Goal: Information Seeking & Learning: Find specific fact

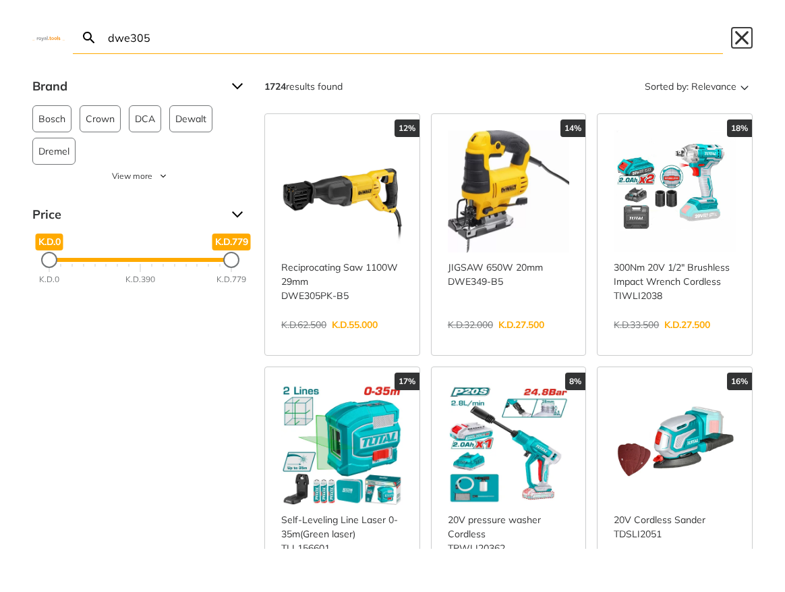
click at [743, 40] on button "Close" at bounding box center [742, 38] width 22 height 22
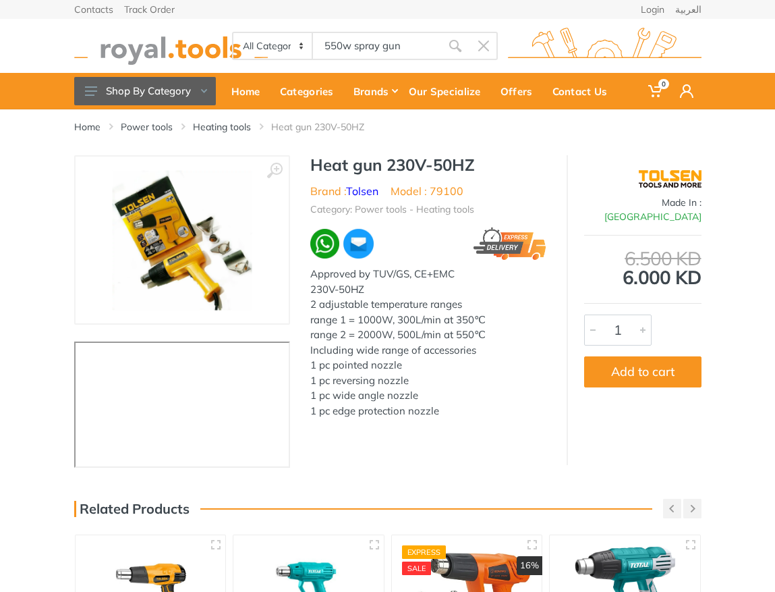
type input "550w spray gun"
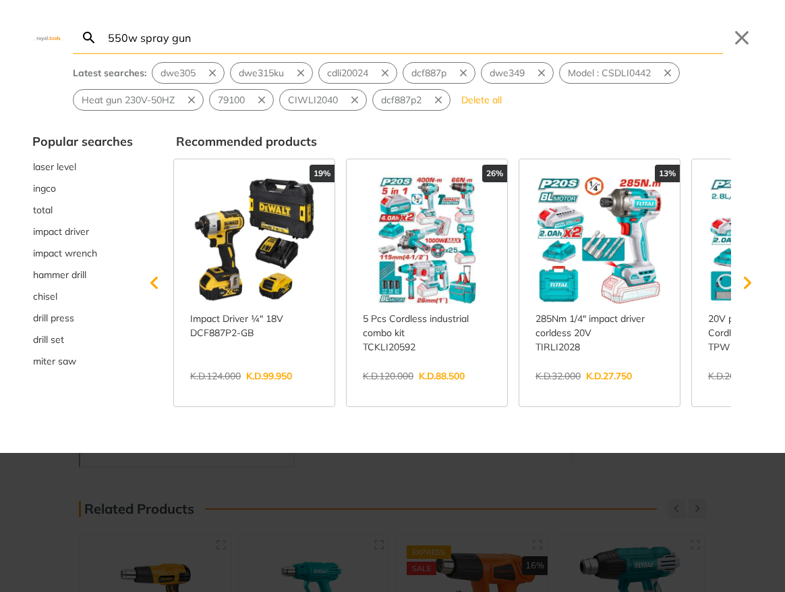
type input "550w spray gun"
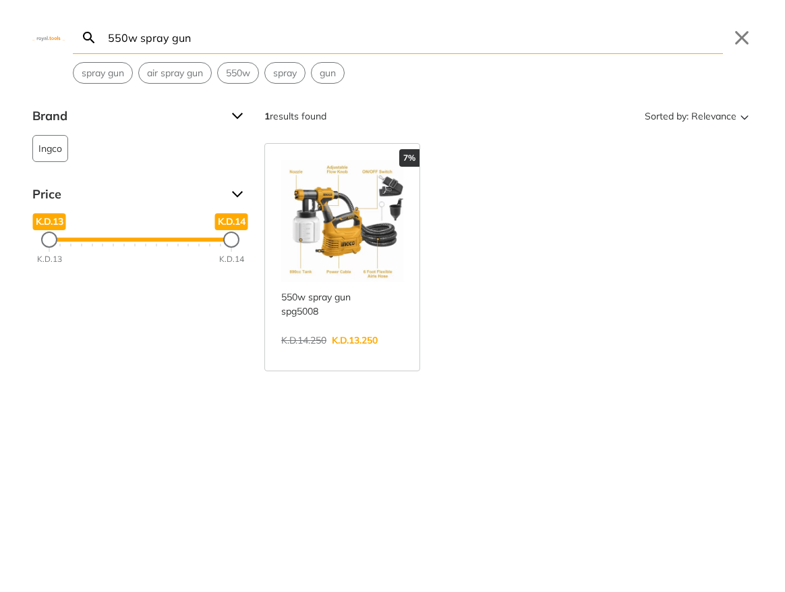
click at [355, 354] on link "View more →" at bounding box center [342, 354] width 122 height 0
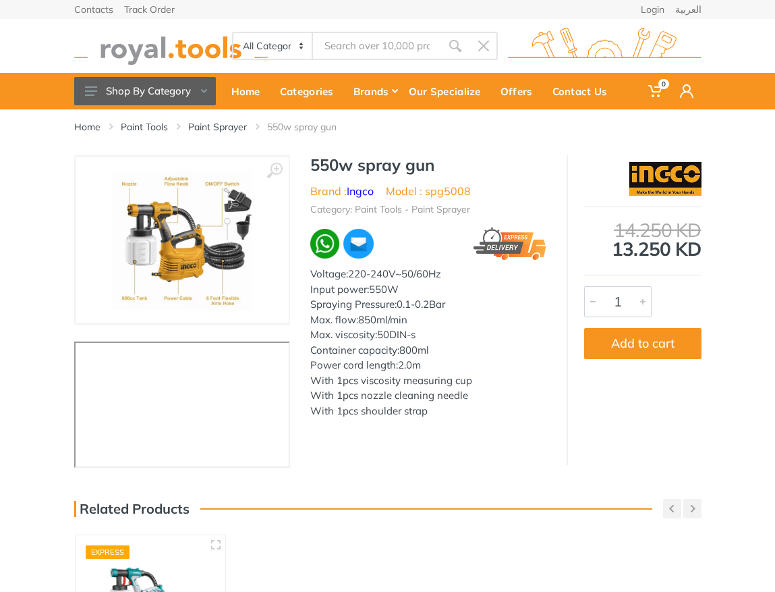
type input "550w spray gun"
click at [328, 163] on h1 "550w spray gun" at bounding box center [428, 165] width 236 height 20
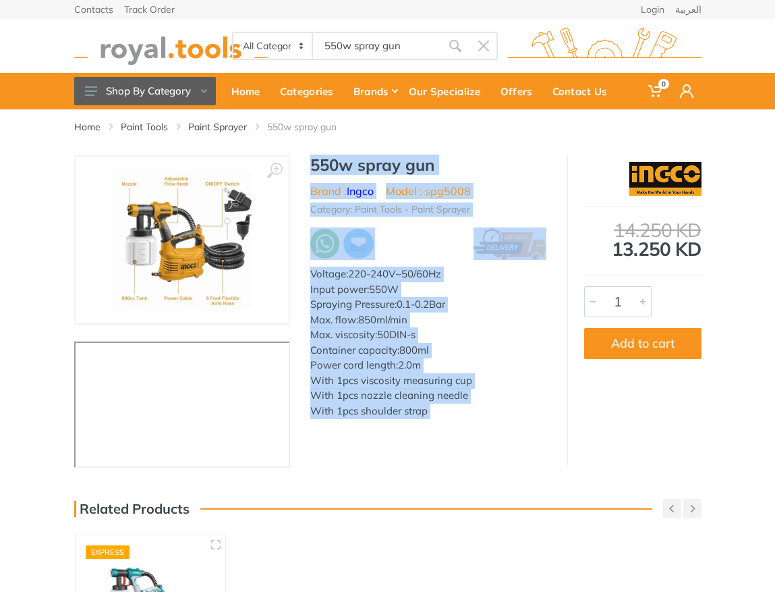
drag, startPoint x: 328, startPoint y: 163, endPoint x: 437, endPoint y: 412, distance: 272.5
click at [437, 412] on div "550w spray gun Brand : Ingco Model : spg5008 Category: Paint Tools - Paint Spra…" at bounding box center [428, 290] width 277 height 271
copy div "550w spray gun Brand : Ingco Model : spg5008 Category: Paint Tools - Paint Spra…"
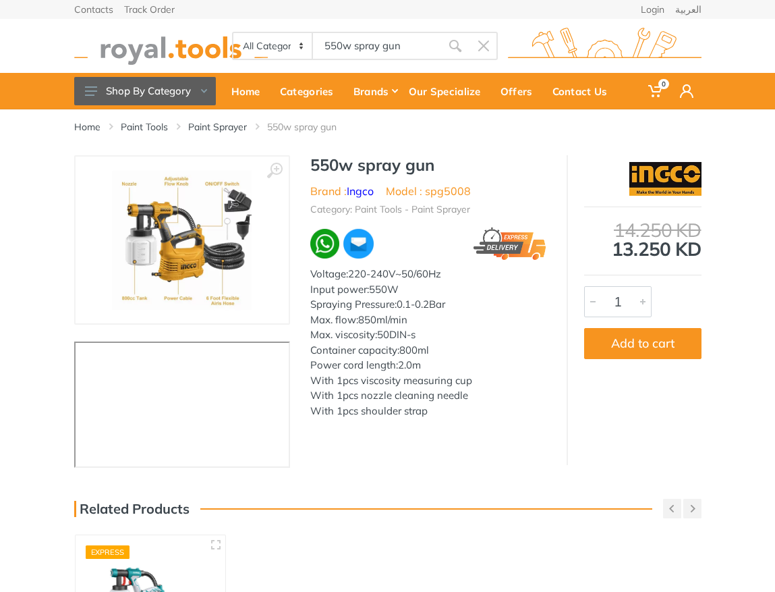
click at [460, 153] on div "Home Paint Tools Paint Sprayer 550w spray gun" at bounding box center [388, 132] width 648 height 46
click at [324, 159] on h1 "550w spray gun" at bounding box center [428, 165] width 236 height 20
drag, startPoint x: 324, startPoint y: 159, endPoint x: 414, endPoint y: 159, distance: 90.4
click at [414, 159] on h1 "550w spray gun" at bounding box center [428, 165] width 236 height 20
copy h1 "550w spray gun"
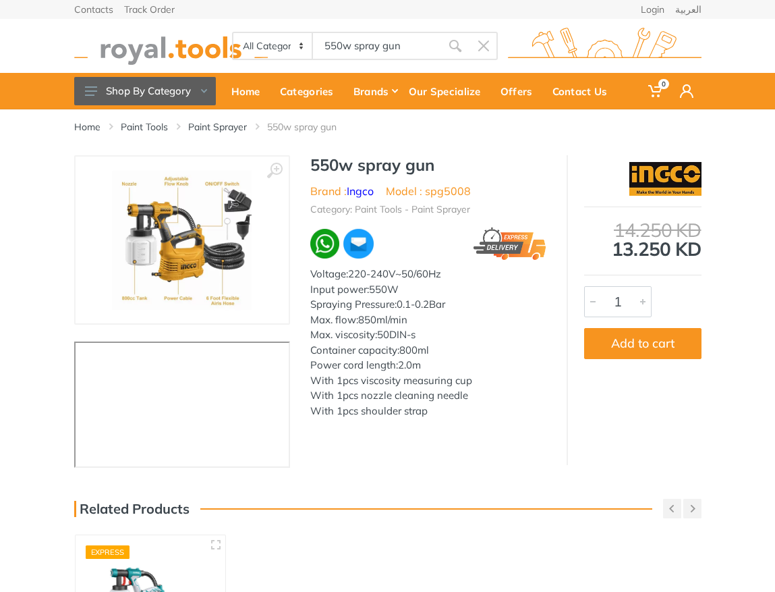
click at [397, 47] on input "550w spray gun" at bounding box center [377, 46] width 128 height 28
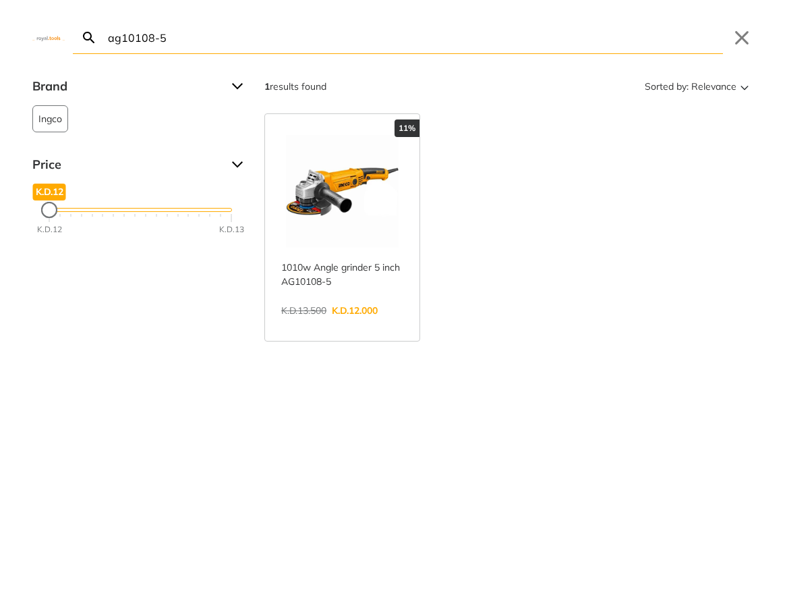
click at [175, 37] on input "ag10108-5" at bounding box center [414, 38] width 618 height 32
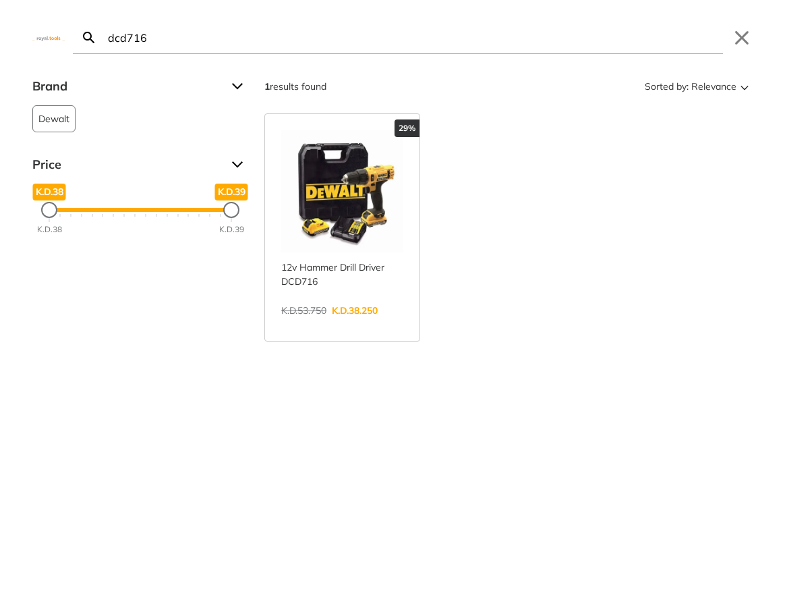
click at [158, 42] on input "dcd716" at bounding box center [414, 38] width 618 height 32
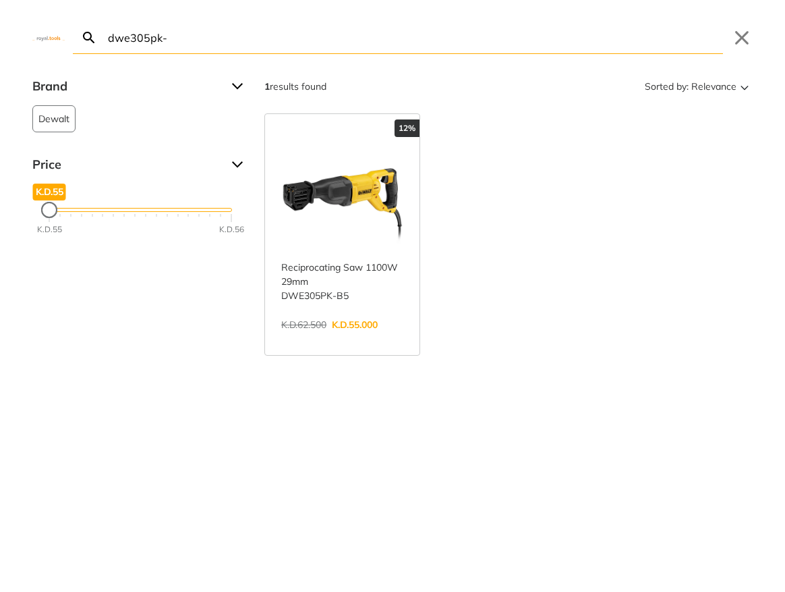
click at [190, 45] on input "dwe305pk-" at bounding box center [414, 38] width 618 height 32
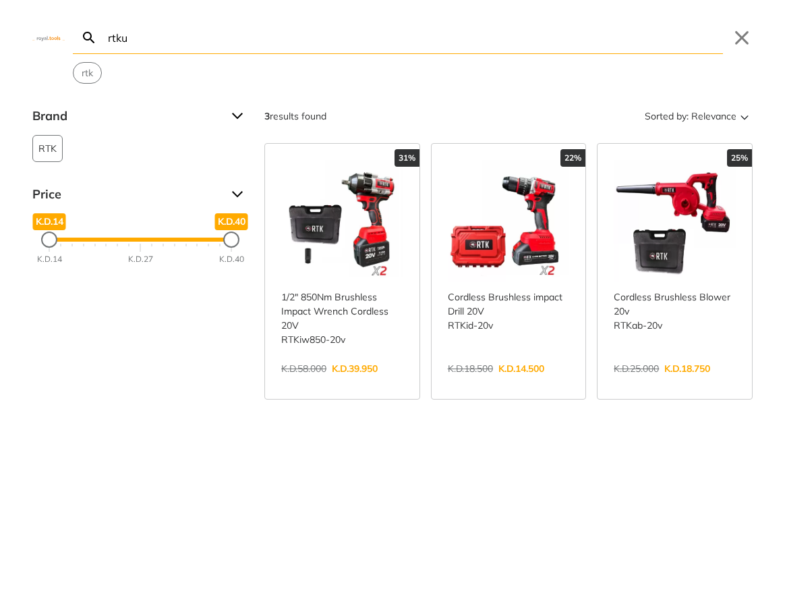
click at [153, 46] on input "rtku" at bounding box center [414, 38] width 618 height 32
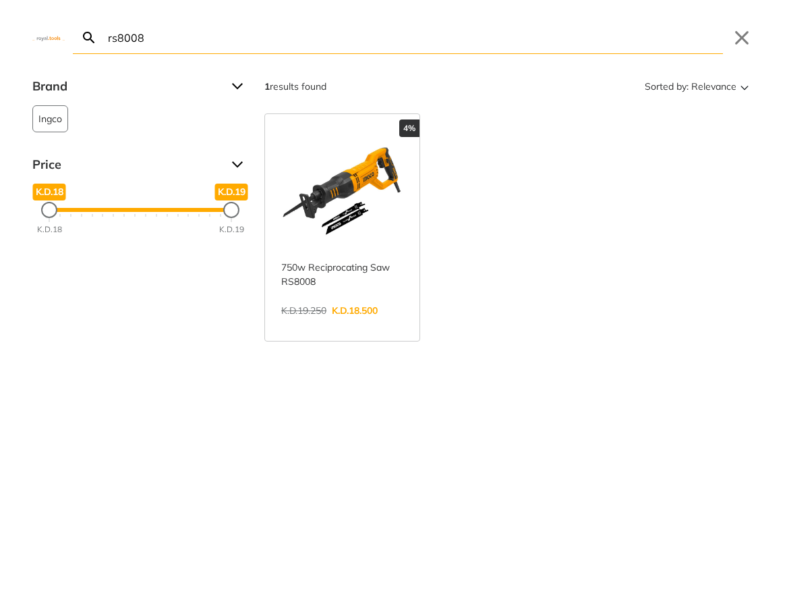
type input "rs8008"
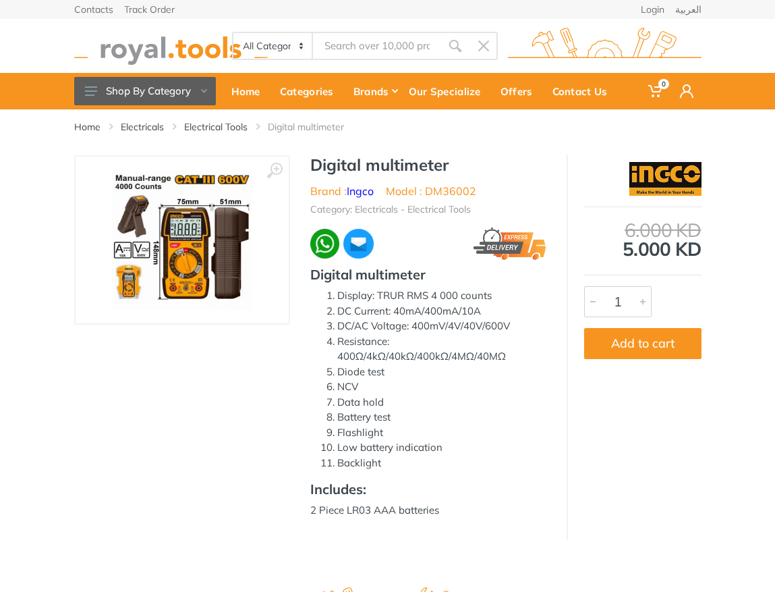
click at [447, 191] on li "Model : DM36002" at bounding box center [431, 191] width 90 height 16
copy li "DM36002"
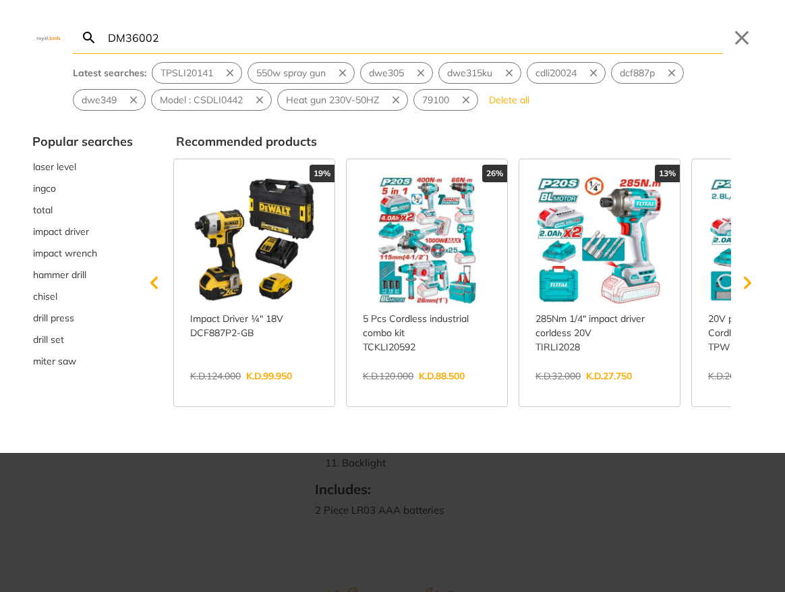
type input "DM36002"
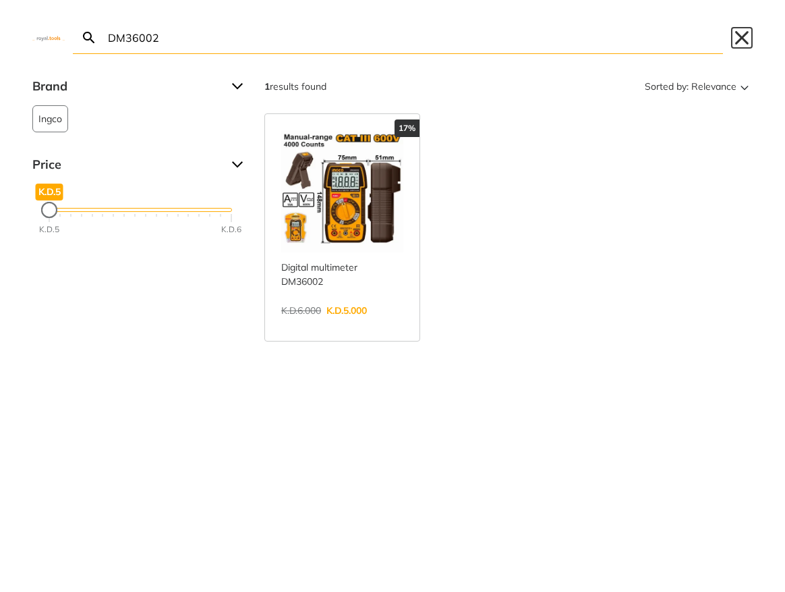
click at [737, 35] on button "Close" at bounding box center [742, 38] width 22 height 22
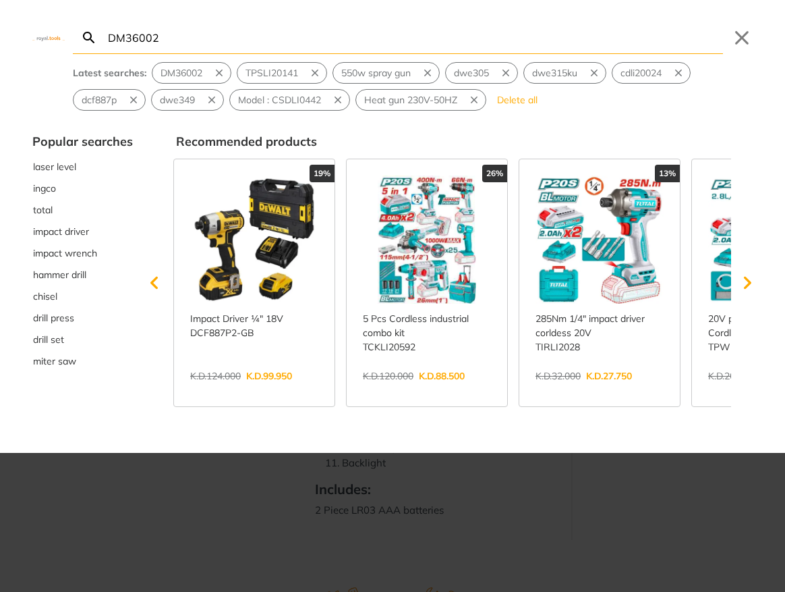
type input "DM36002"
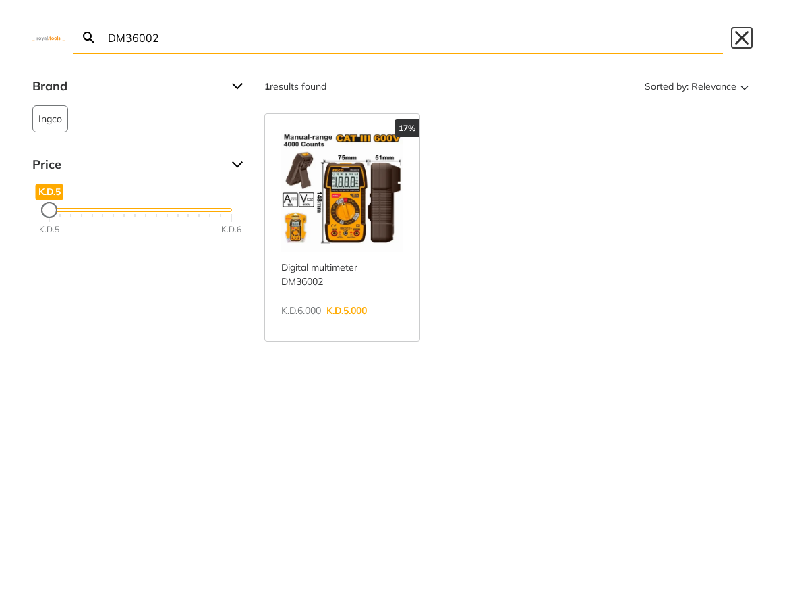
click at [740, 38] on button "Close" at bounding box center [742, 38] width 22 height 22
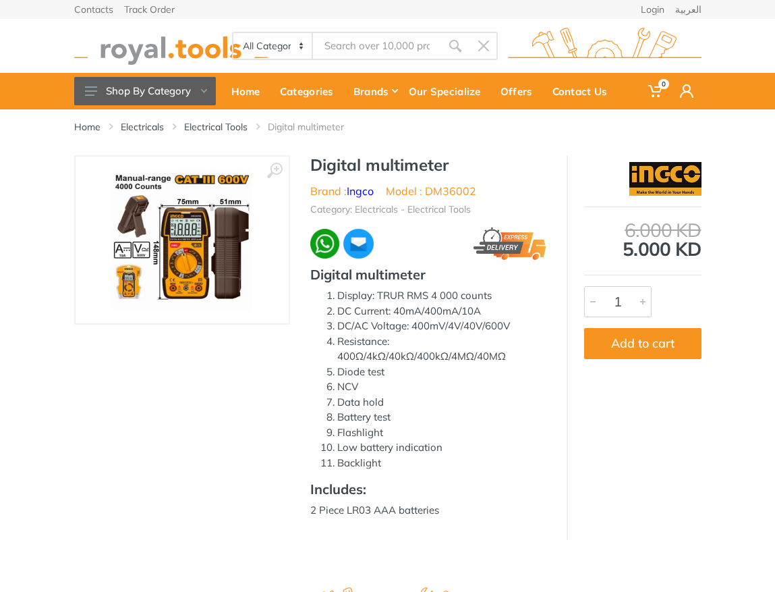
click at [333, 161] on h1 "Digital multimeter" at bounding box center [428, 165] width 236 height 20
drag, startPoint x: 333, startPoint y: 161, endPoint x: 397, endPoint y: 161, distance: 64.1
click at [397, 161] on h1 "Digital multimeter" at bounding box center [428, 165] width 236 height 20
copy h1 "Digital multimeter"
click at [331, 163] on h1 "Digital multimeter" at bounding box center [428, 165] width 236 height 20
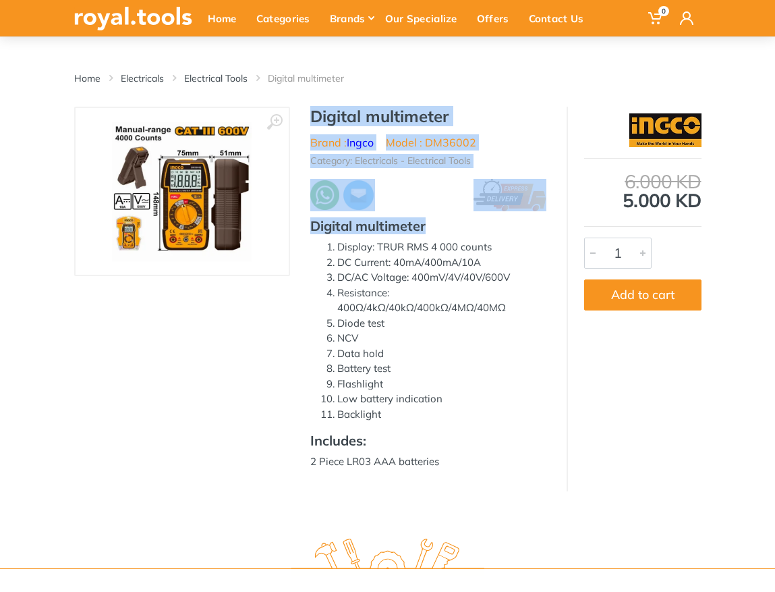
scroll to position [246, 0]
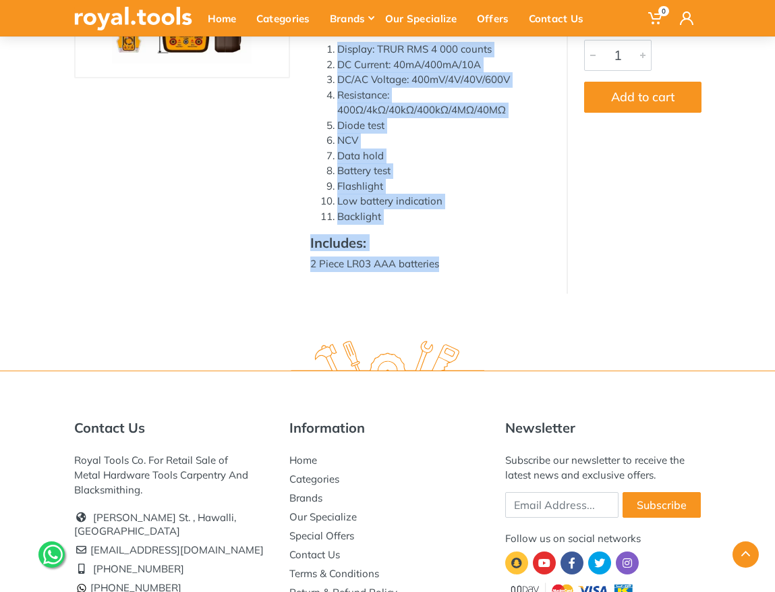
drag, startPoint x: 331, startPoint y: 163, endPoint x: 465, endPoint y: 260, distance: 165.7
click at [465, 260] on div "Digital multimeter Brand : Ingco Model : DM36002 Category: Electricals - Electr…" at bounding box center [428, 94] width 277 height 371
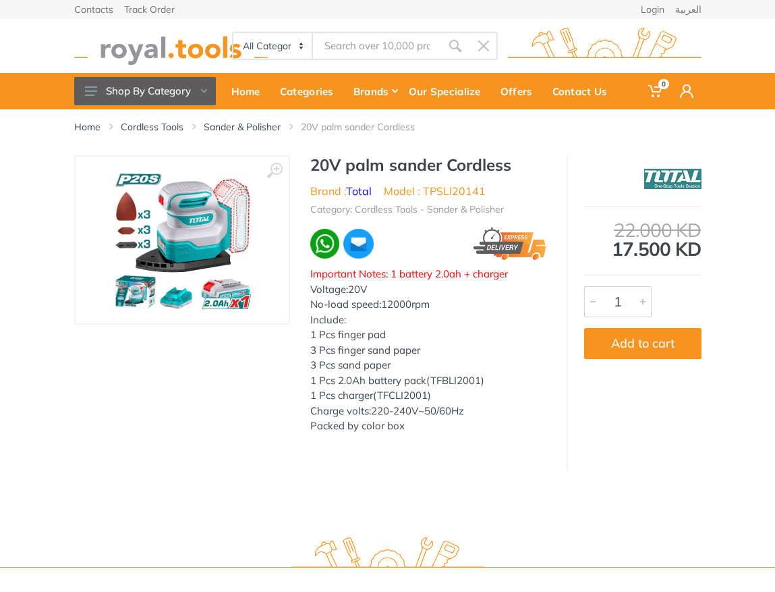
click at [470, 197] on li "Model : TPSLI20141" at bounding box center [435, 191] width 102 height 16
click at [469, 195] on li "Model : TPSLI20141" at bounding box center [435, 191] width 102 height 16
copy li "TPSLI20141"
type input "TPSLI20141"
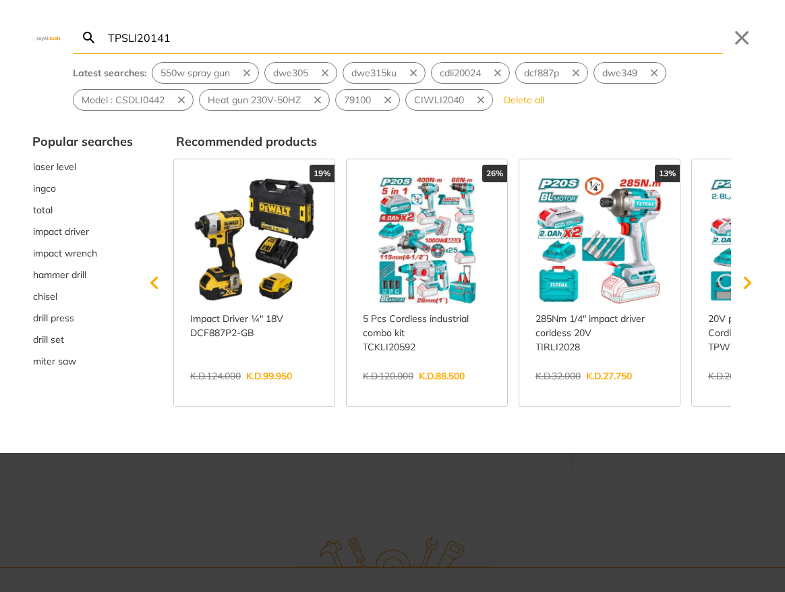
type input "TPSLI20141"
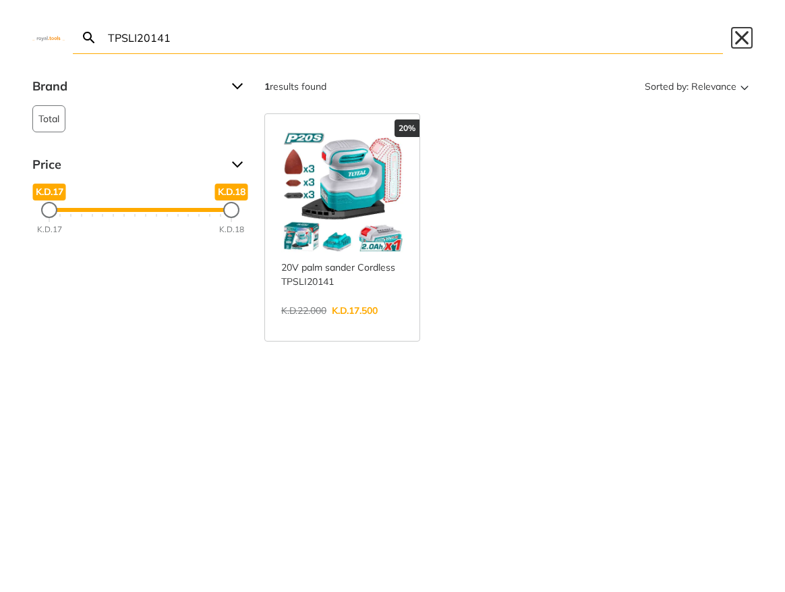
click at [749, 38] on button "Close" at bounding box center [742, 38] width 22 height 22
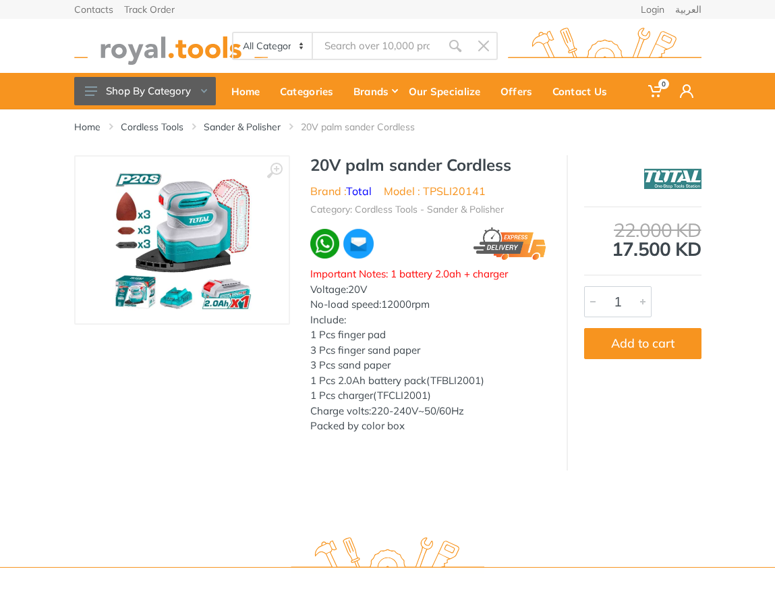
click at [325, 160] on h1 "20V palm sander Cordless" at bounding box center [428, 165] width 236 height 20
drag, startPoint x: 325, startPoint y: 160, endPoint x: 513, endPoint y: 163, distance: 187.6
click at [513, 163] on h1 "20V palm sander Cordless" at bounding box center [428, 165] width 236 height 20
copy div "20V palm sander Cordless"
click at [322, 163] on h1 "20V palm sander Cordless" at bounding box center [428, 165] width 236 height 20
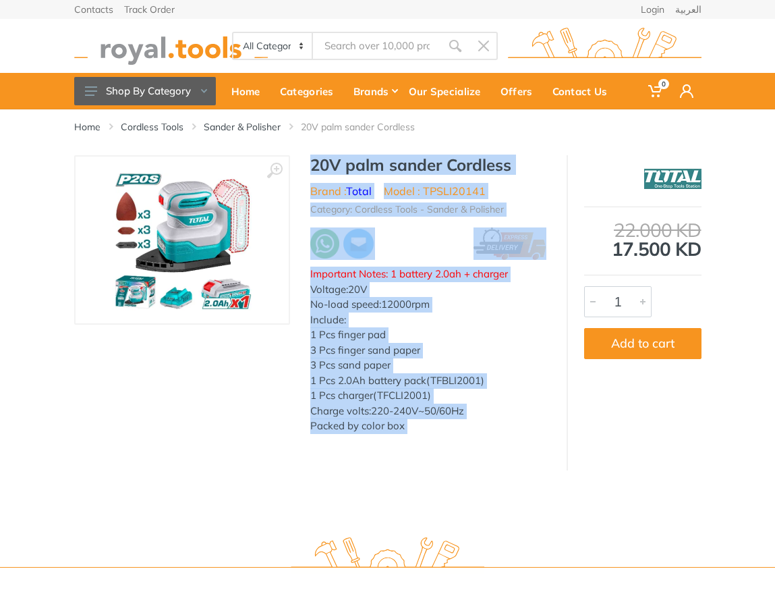
drag, startPoint x: 322, startPoint y: 163, endPoint x: 420, endPoint y: 426, distance: 280.8
click at [420, 426] on div "20V palm sander Cordless Brand : Total Model : TPSLI20141 Category: Cordless To…" at bounding box center [428, 306] width 277 height 302
